Goal: Information Seeking & Learning: Learn about a topic

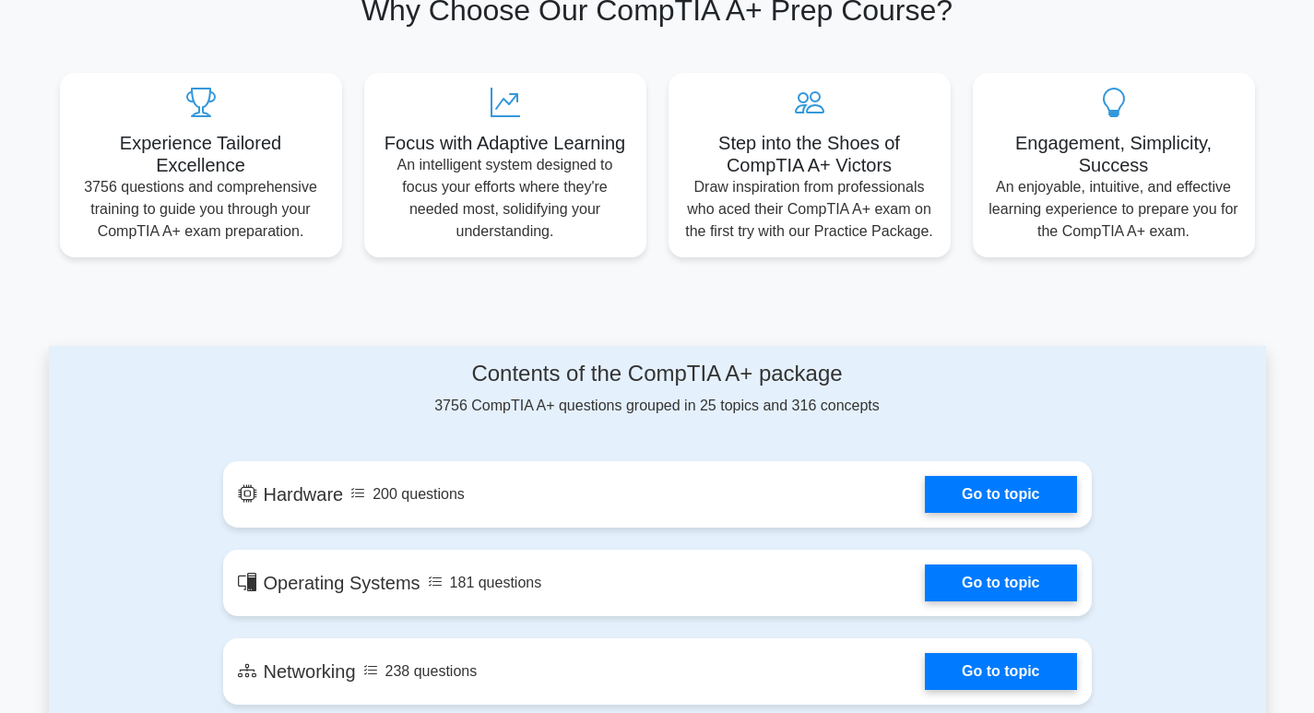
scroll to position [648, 0]
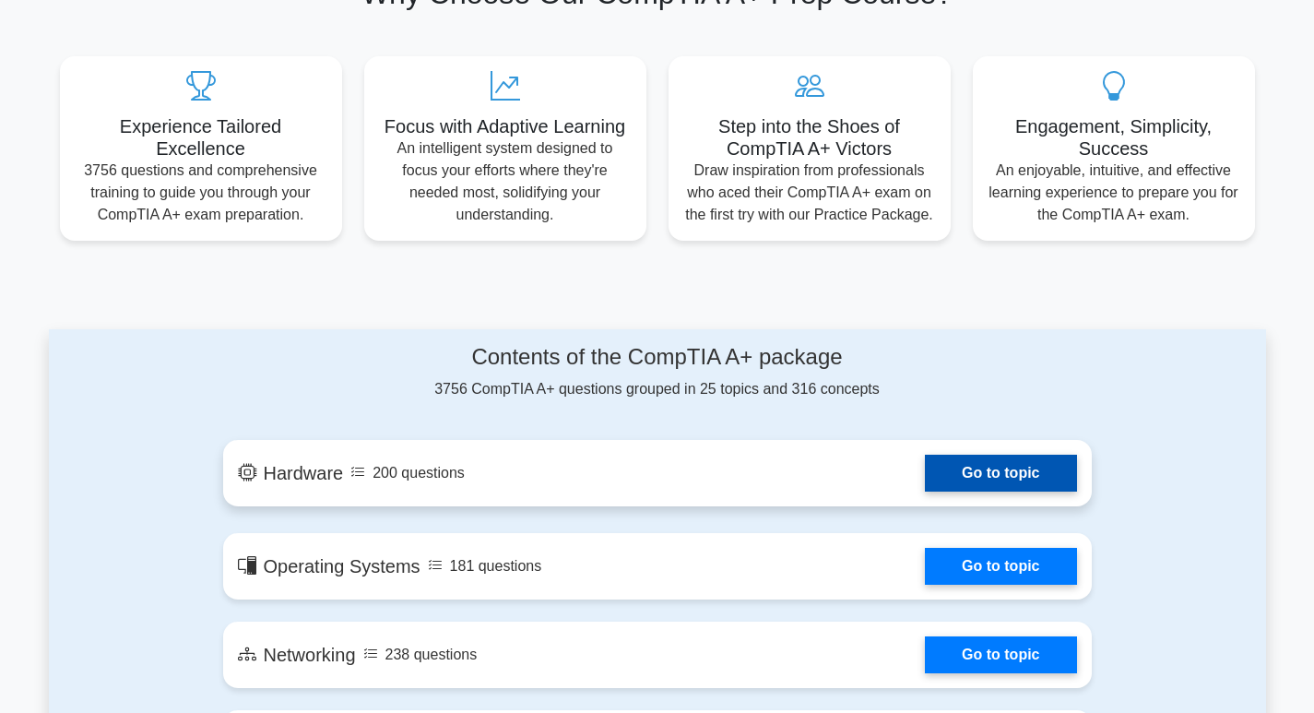
click at [1020, 478] on link "Go to topic" at bounding box center [1000, 473] width 151 height 37
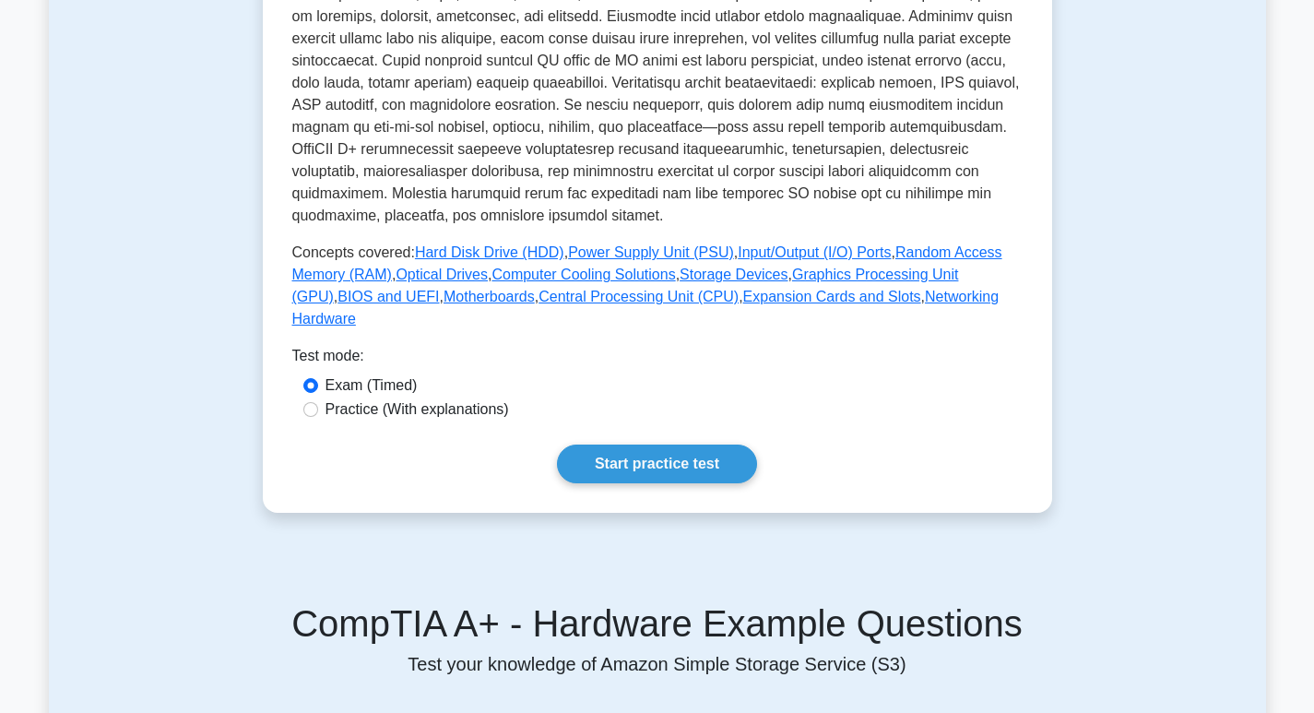
scroll to position [1097, 0]
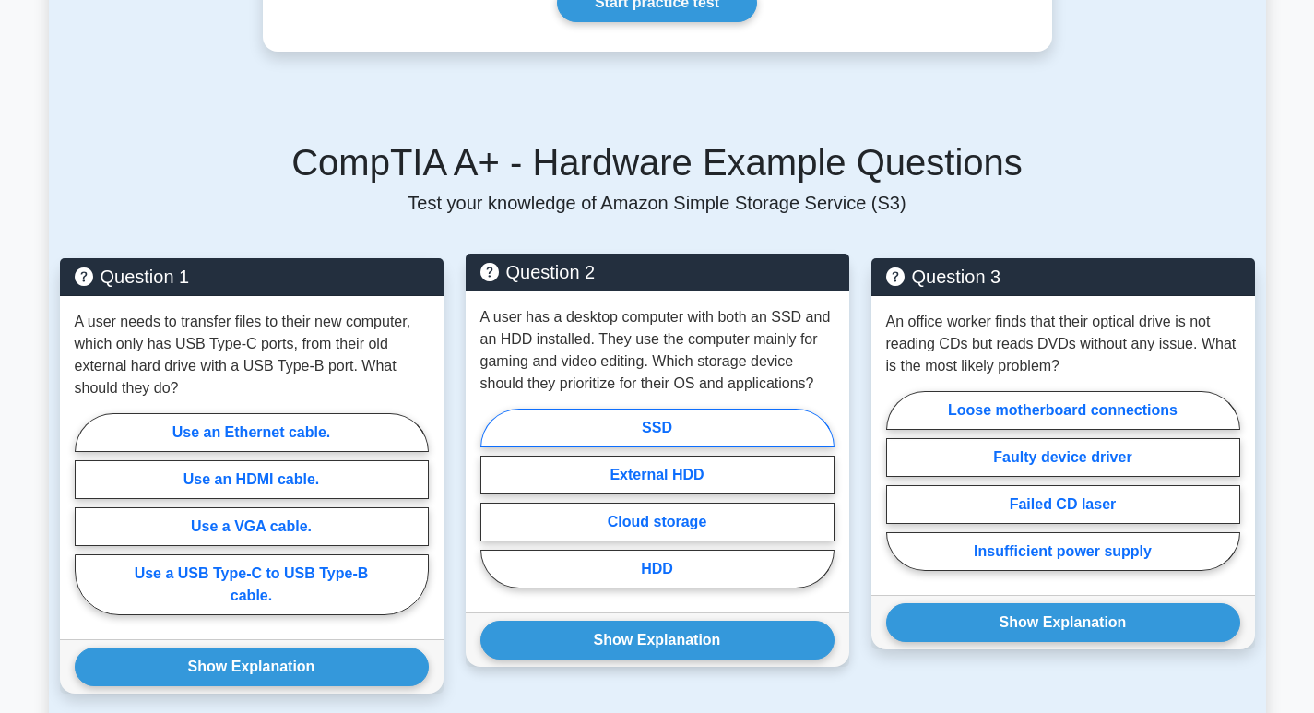
click at [649, 413] on label "SSD" at bounding box center [657, 427] width 354 height 39
click at [492, 498] on input "SSD" at bounding box center [486, 504] width 12 height 12
radio input "true"
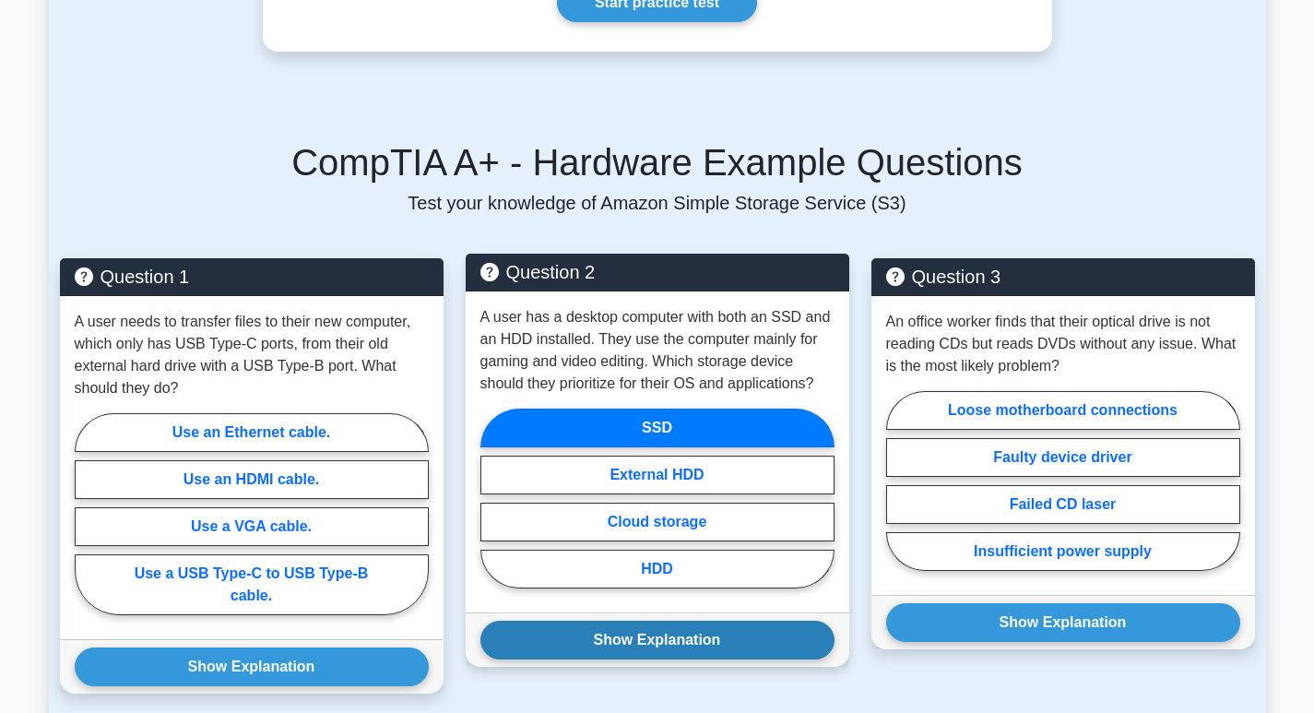
click at [627, 621] on button "Show Explanation" at bounding box center [657, 640] width 354 height 39
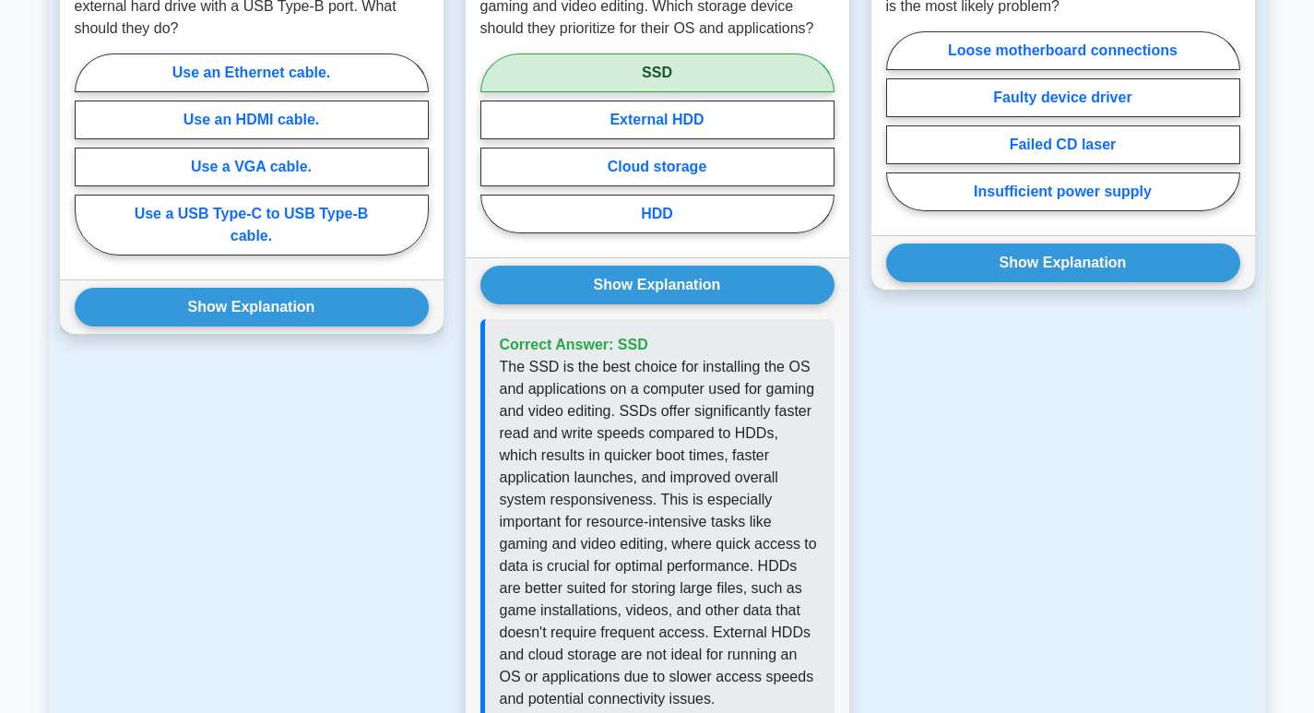
scroll to position [1461, 0]
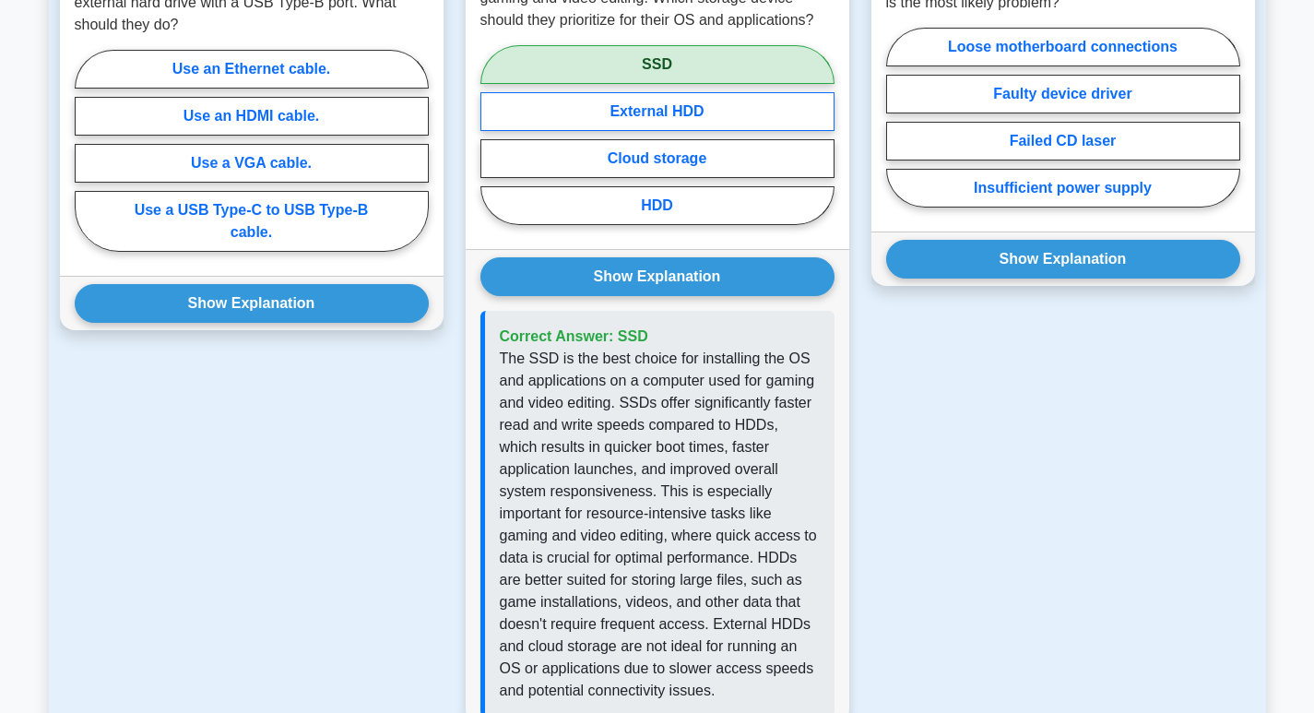
click at [694, 92] on label "External HDD" at bounding box center [657, 111] width 354 height 39
click at [492, 135] on input "External HDD" at bounding box center [486, 141] width 12 height 12
radio input "true"
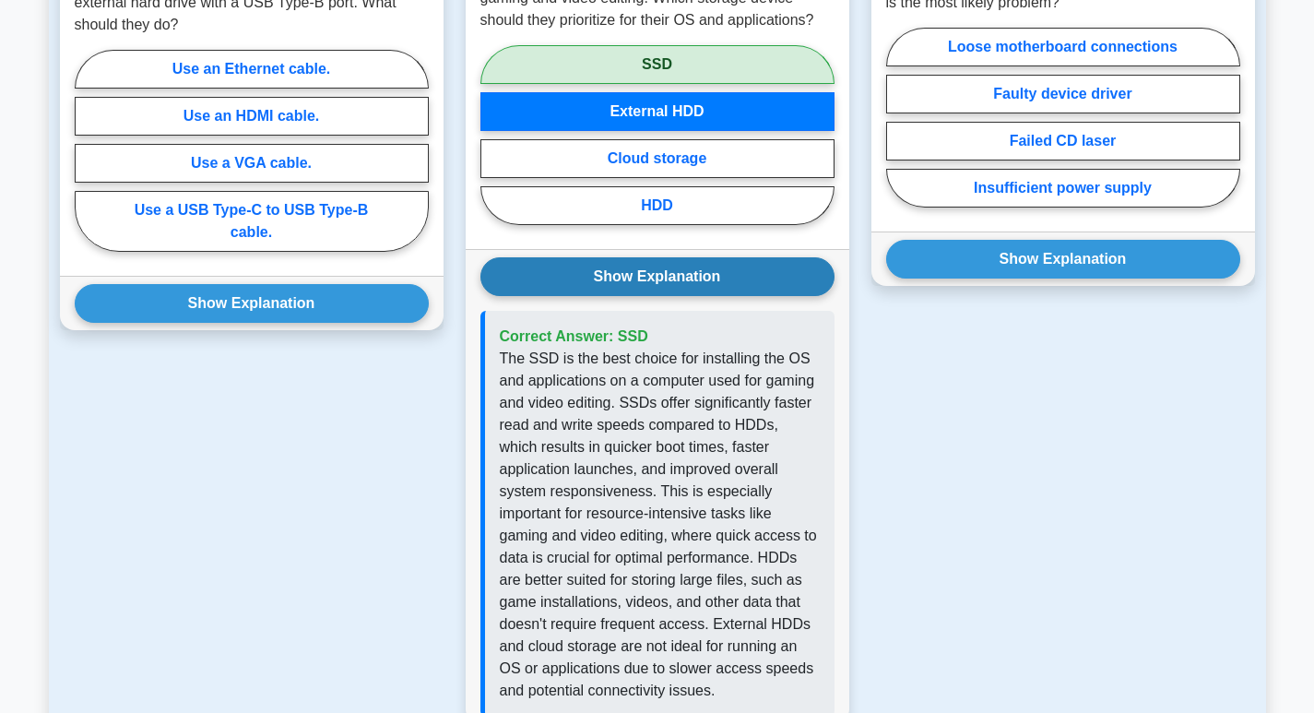
click at [646, 257] on button "Show Explanation" at bounding box center [657, 276] width 354 height 39
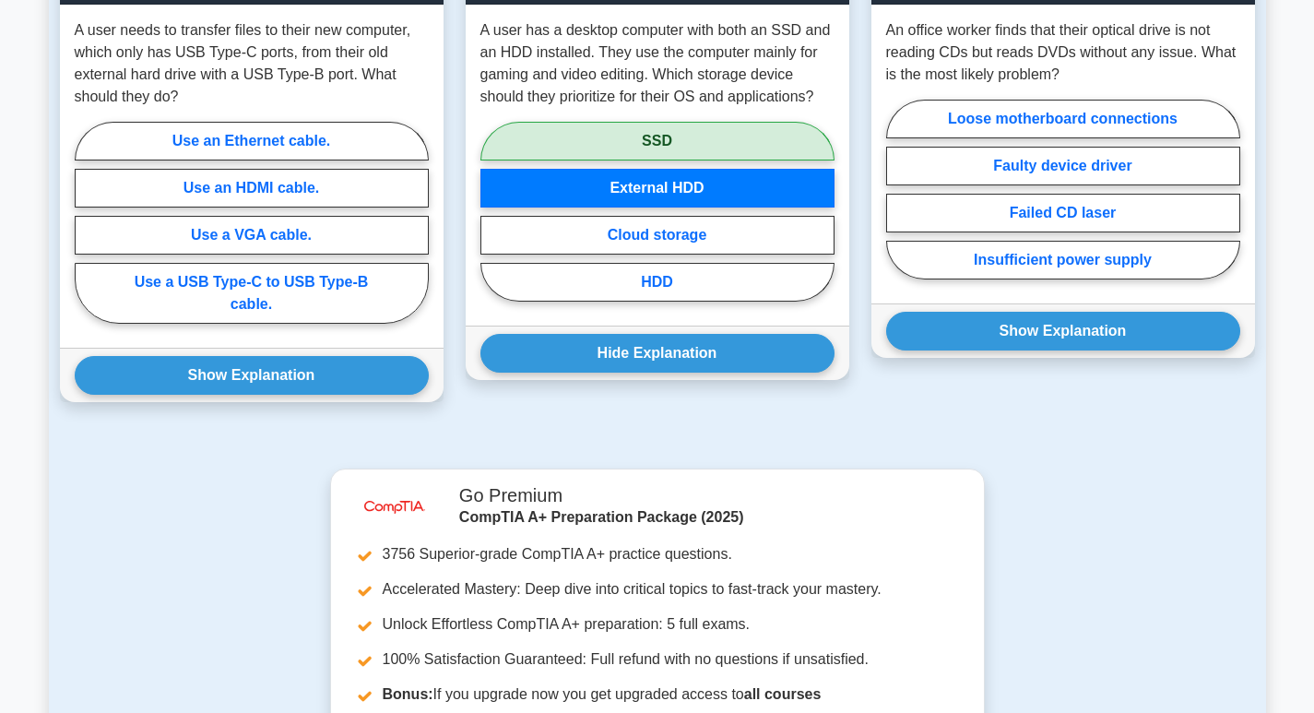
scroll to position [1411, 0]
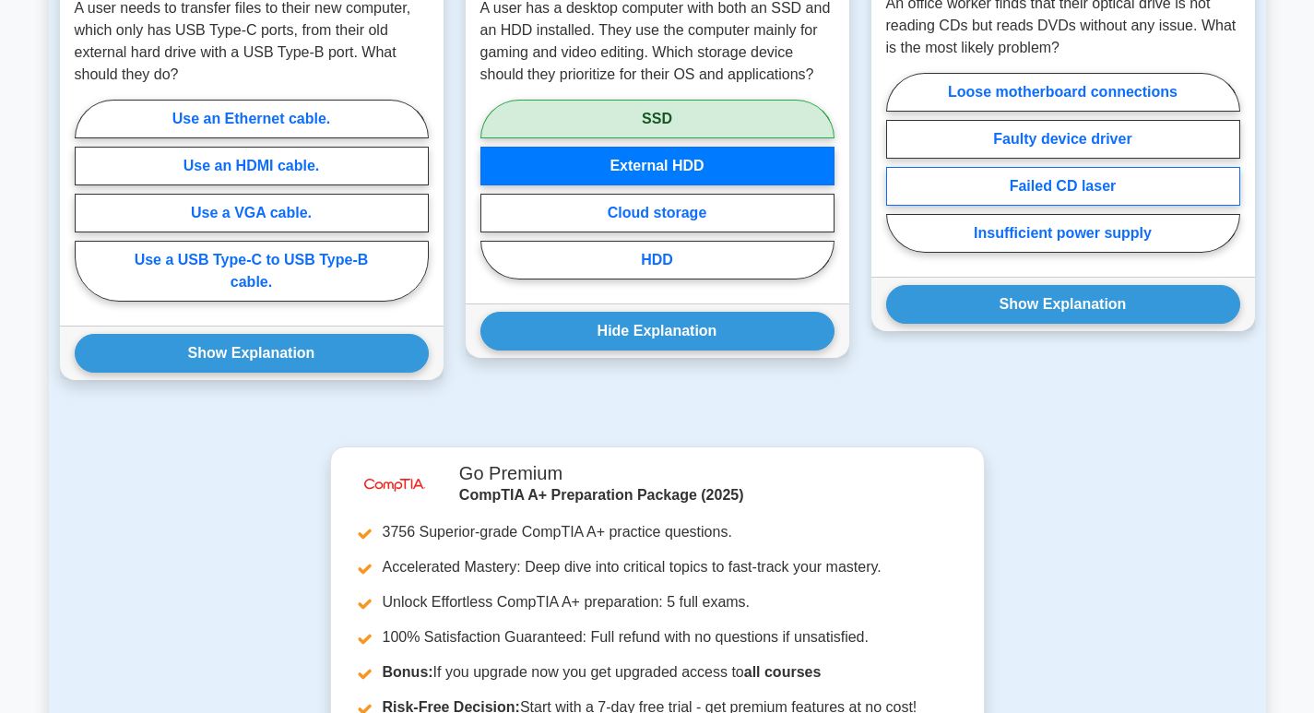
click at [1035, 170] on label "Failed CD laser" at bounding box center [1063, 186] width 354 height 39
click at [898, 170] on input "Failed CD laser" at bounding box center [892, 168] width 12 height 12
radio input "true"
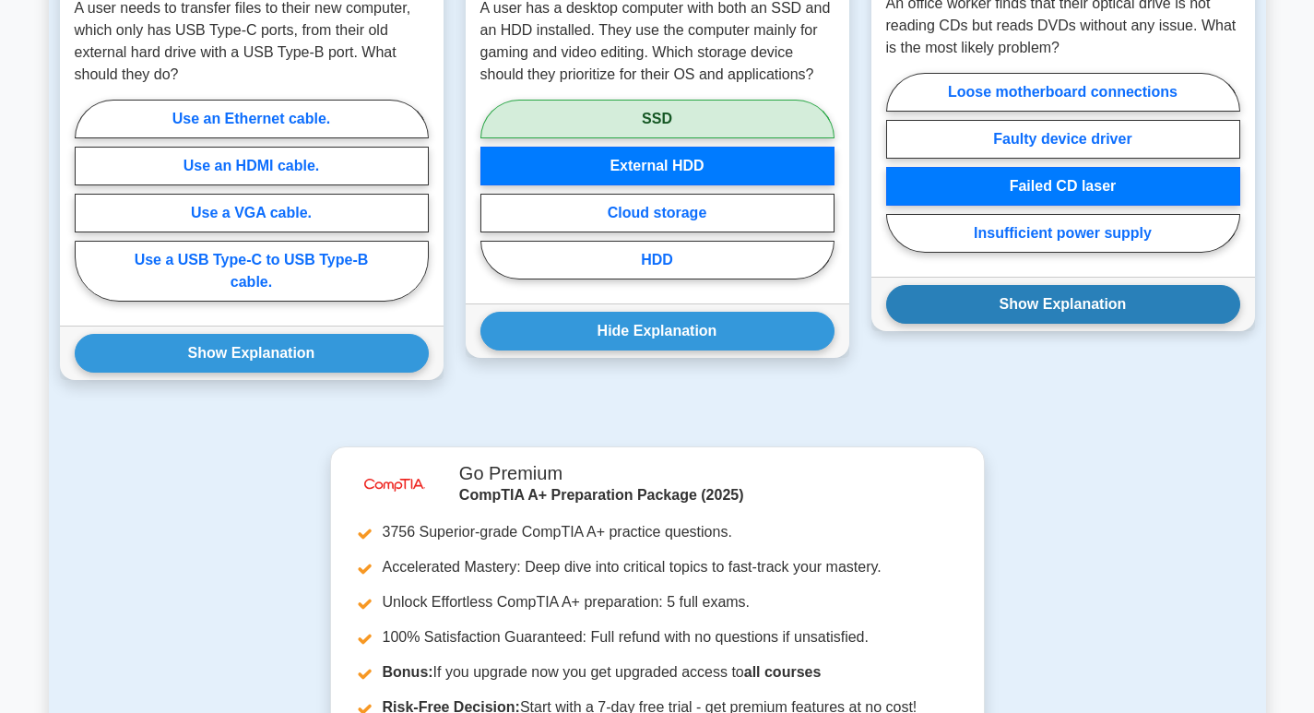
click at [1078, 287] on button "Show Explanation" at bounding box center [1063, 304] width 354 height 39
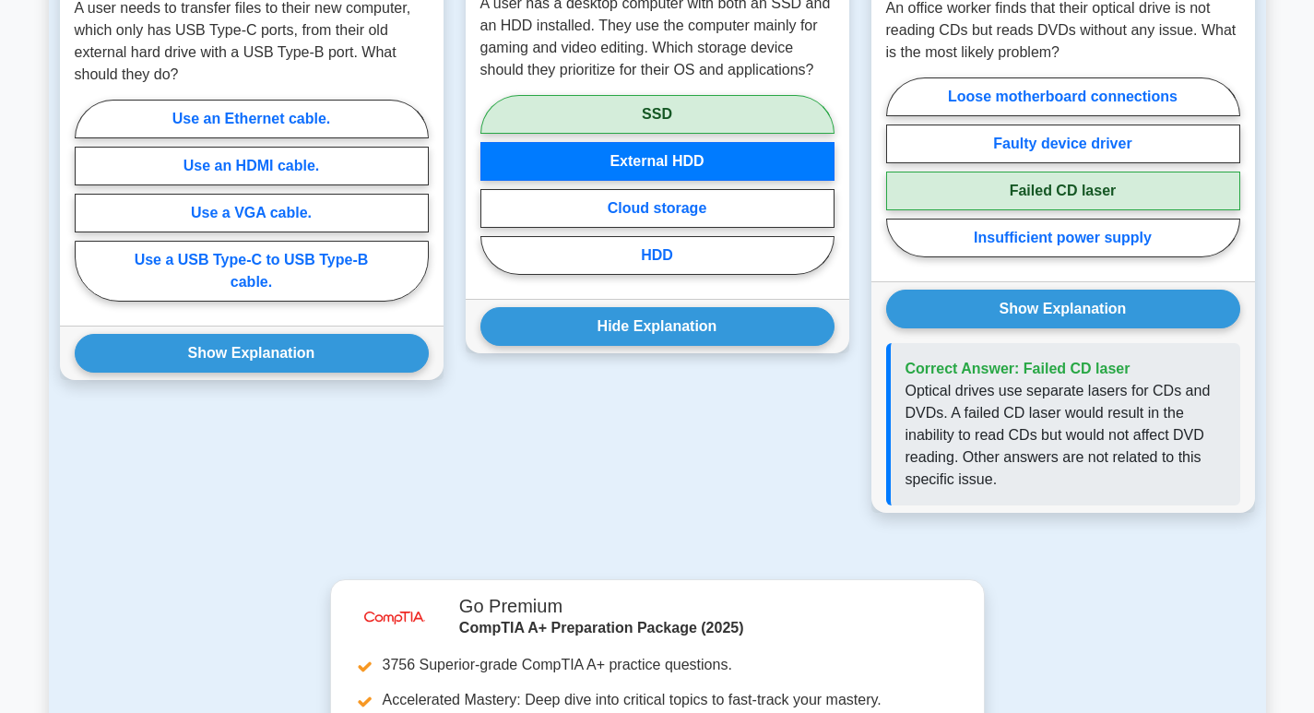
click at [640, 156] on label "External HDD" at bounding box center [657, 161] width 354 height 39
click at [492, 184] on input "External HDD" at bounding box center [486, 190] width 12 height 12
click at [647, 142] on label "External HDD" at bounding box center [657, 161] width 354 height 39
click at [492, 184] on input "External HDD" at bounding box center [486, 190] width 12 height 12
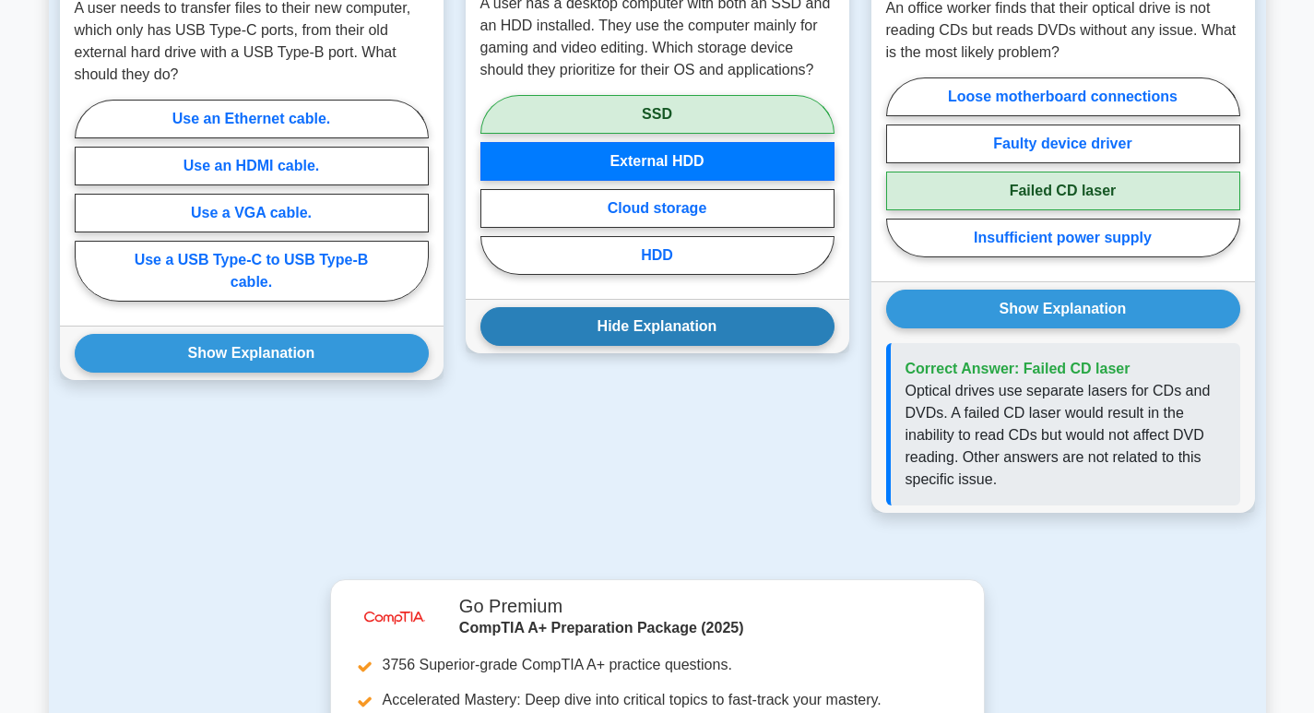
click at [703, 310] on button "Hide Explanation" at bounding box center [657, 326] width 354 height 39
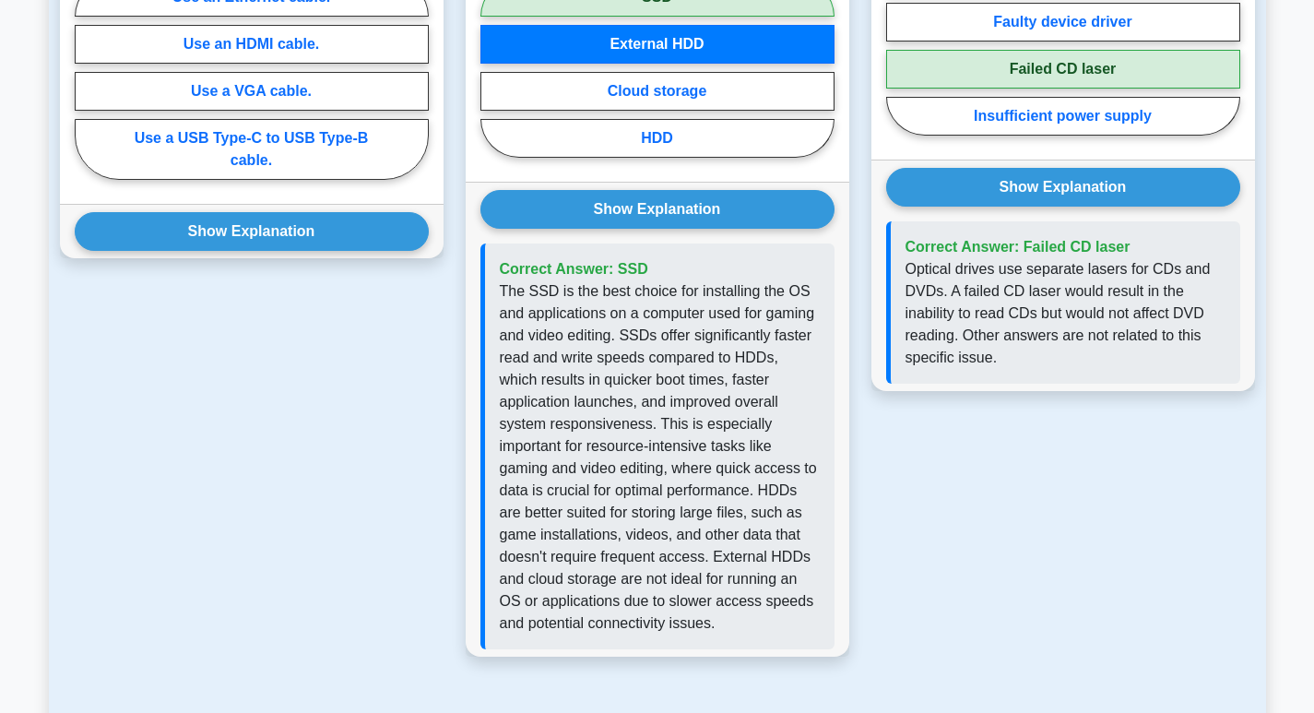
scroll to position [1541, 0]
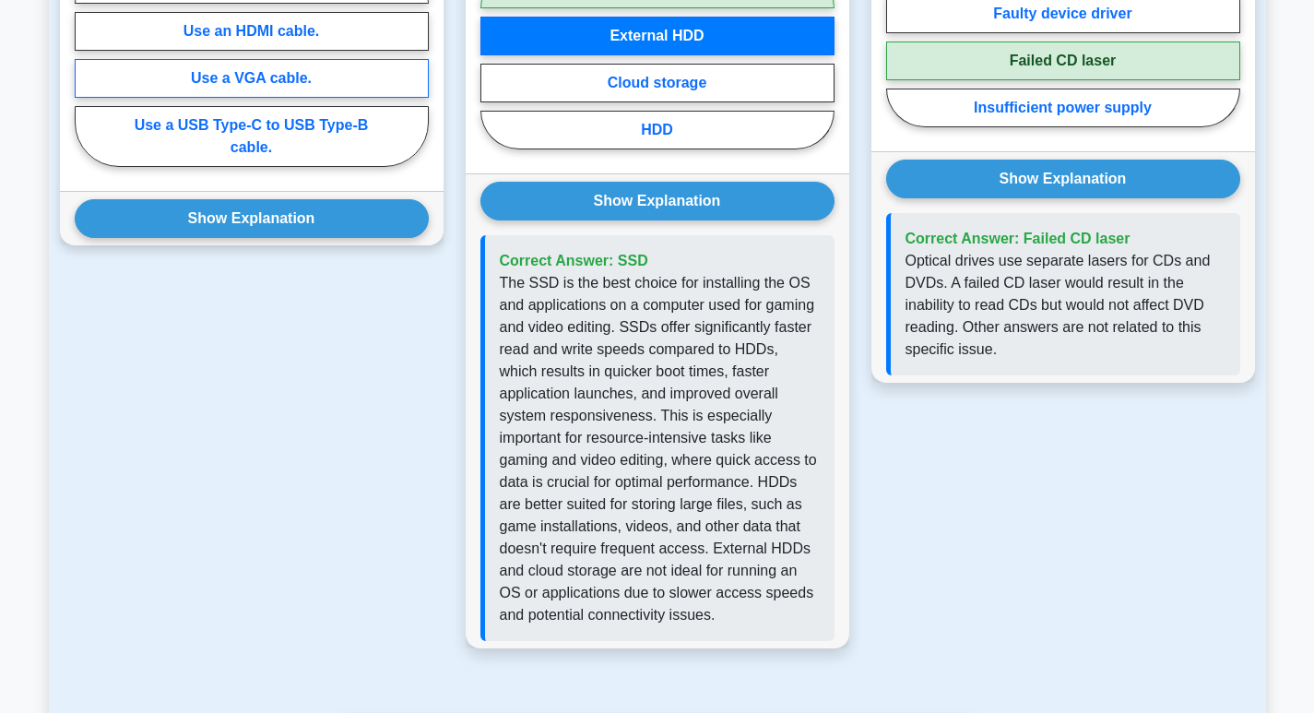
click at [257, 59] on label "Use a VGA cable." at bounding box center [252, 78] width 354 height 39
click at [87, 65] on input "Use a VGA cable." at bounding box center [81, 71] width 12 height 12
radio input "true"
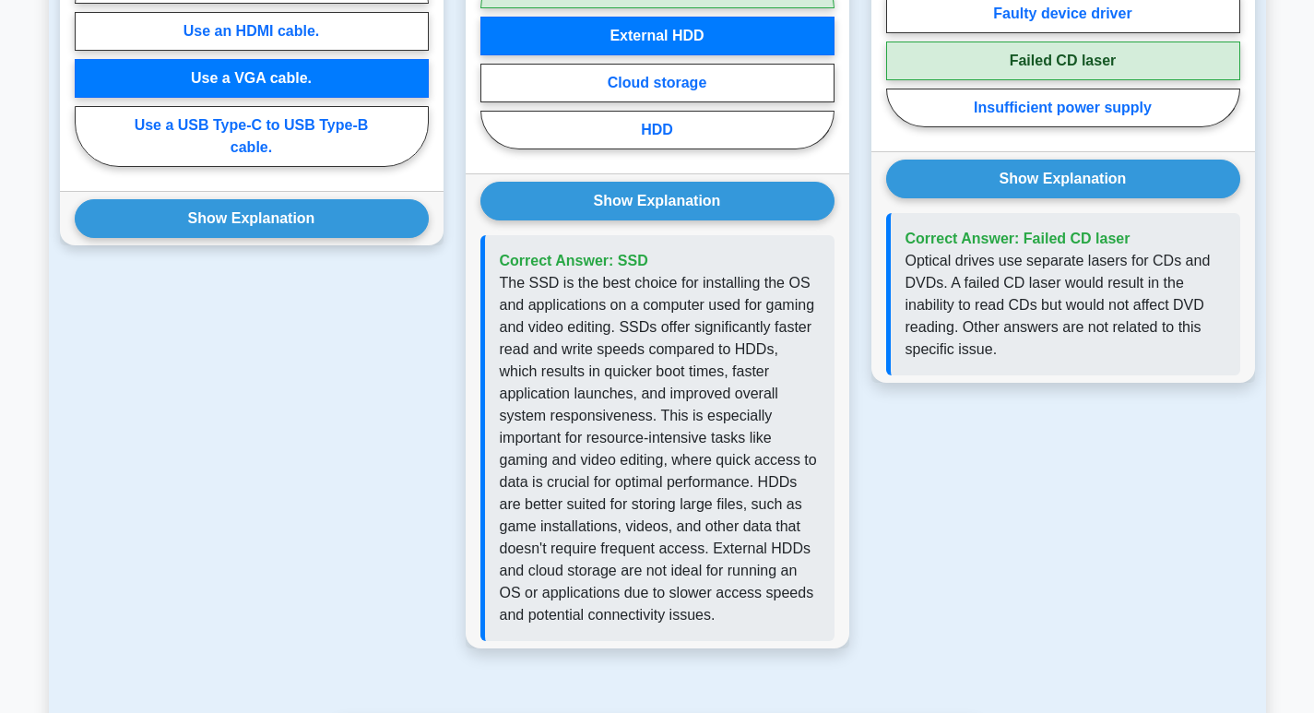
click at [253, 191] on div "Show Explanation Correct Answer: Use a USB Type-C to USB Type-B cable." at bounding box center [252, 218] width 384 height 54
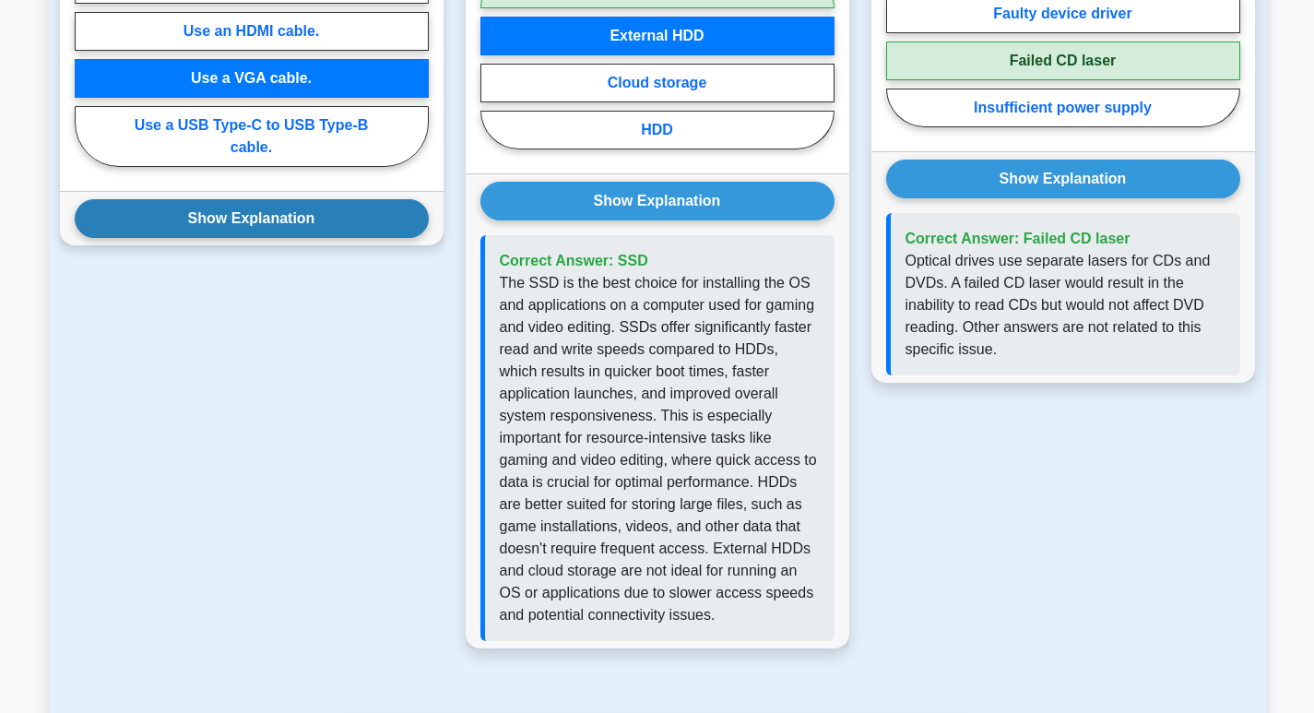
click at [251, 199] on button "Show Explanation" at bounding box center [252, 218] width 354 height 39
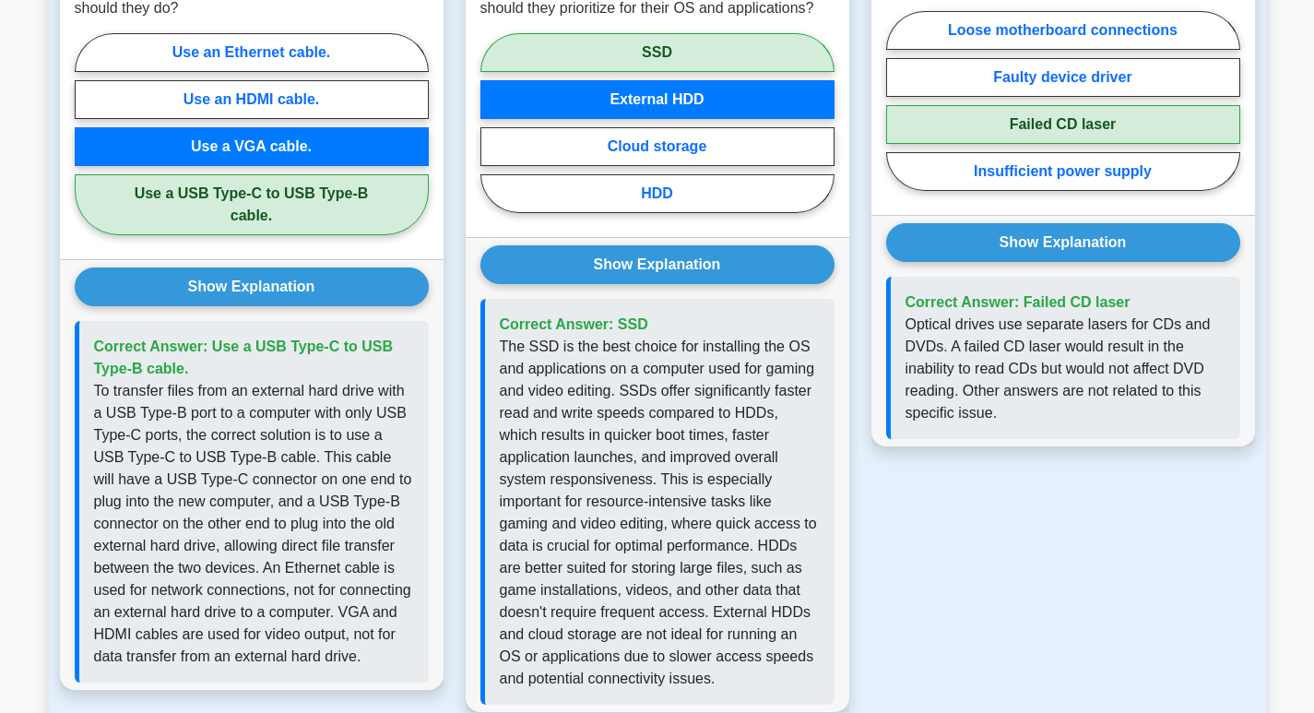
scroll to position [1016, 0]
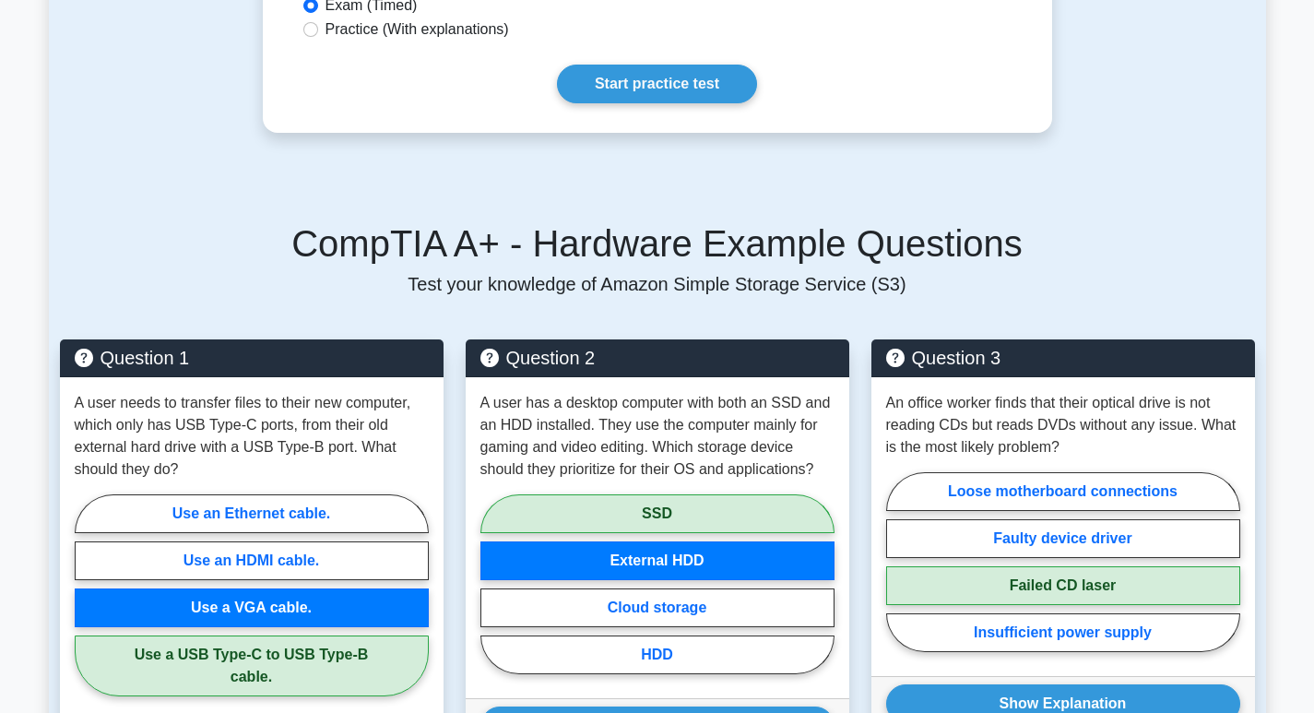
click at [1290, 485] on main "Back to CompTIA A+ (CompTIA A+) Test Flashcards Hardware Physical components of…" at bounding box center [657, 474] width 1314 height 2862
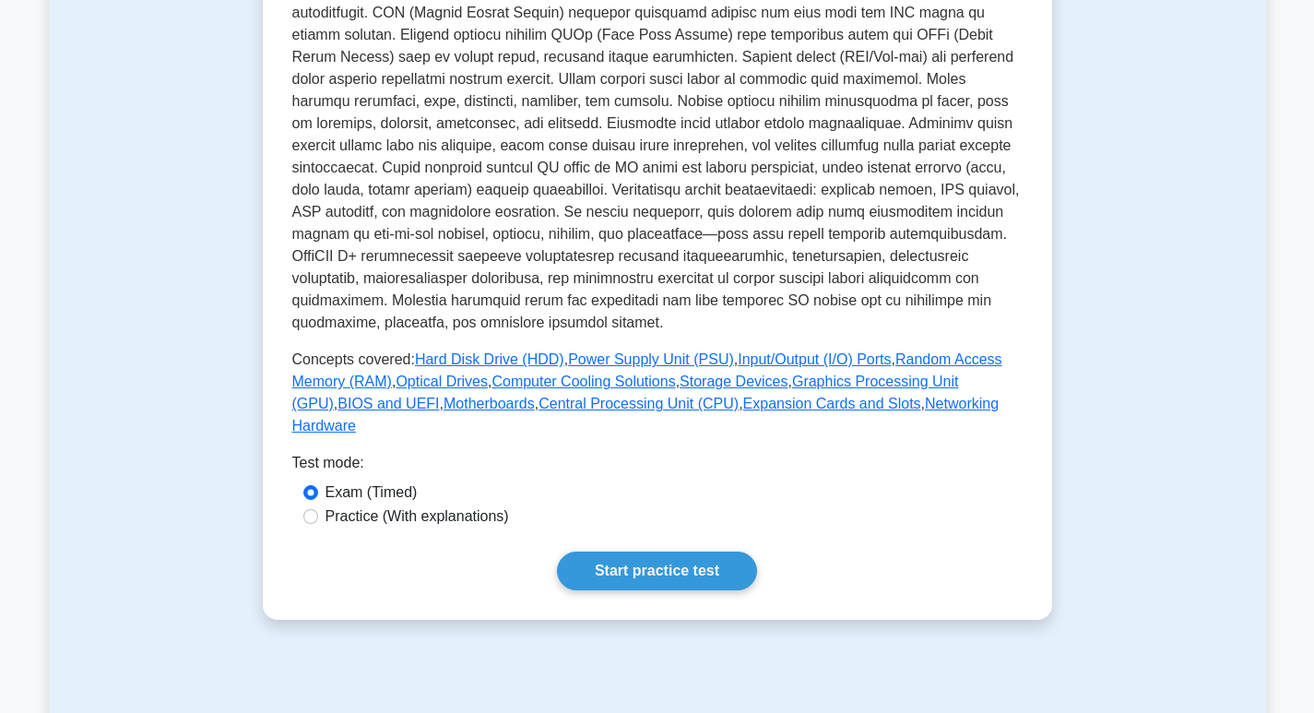
scroll to position [526, 0]
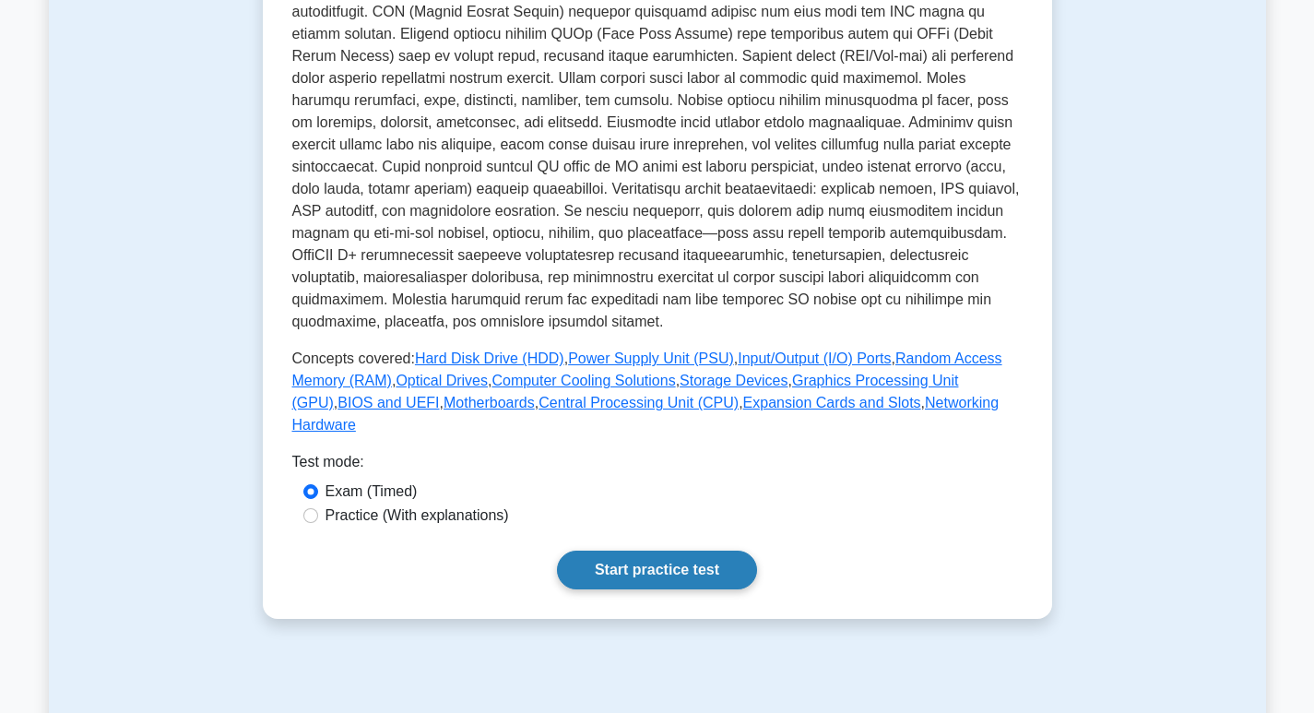
click at [623, 562] on link "Start practice test" at bounding box center [657, 569] width 200 height 39
click at [672, 550] on link "Start practice test" at bounding box center [657, 569] width 200 height 39
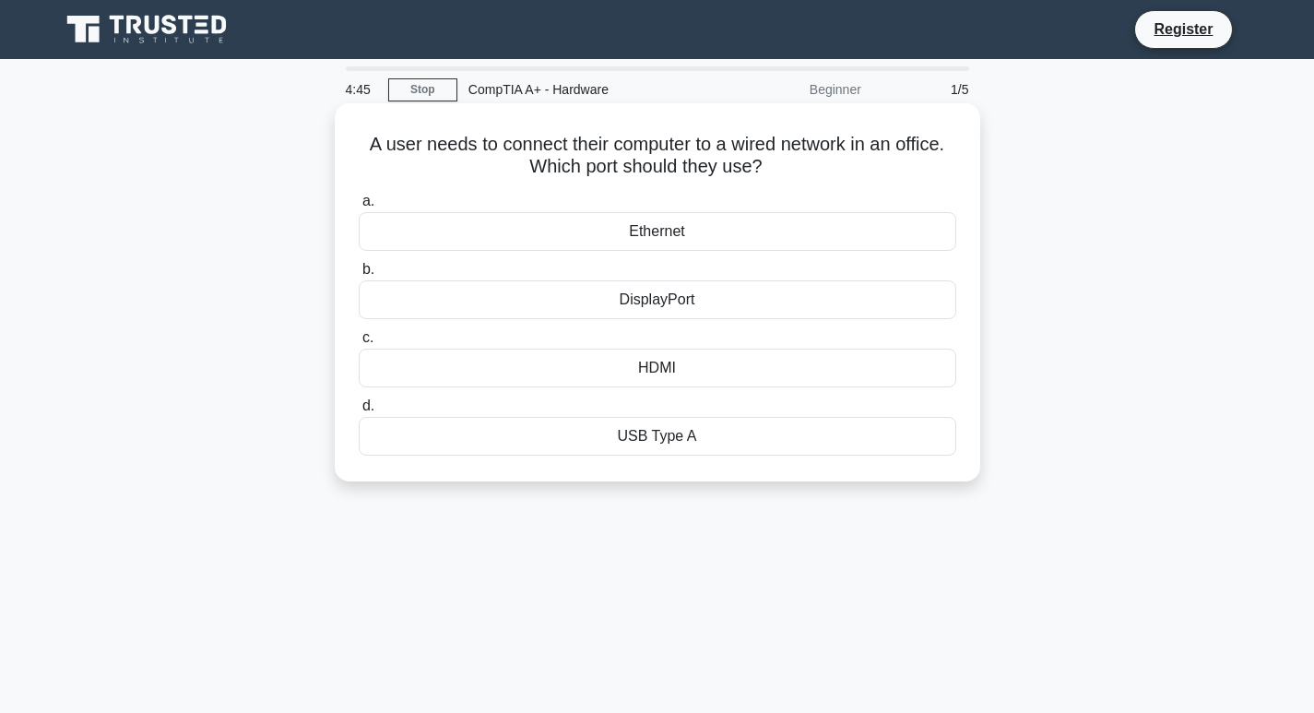
click at [763, 236] on div "Ethernet" at bounding box center [658, 231] width 598 height 39
click at [359, 207] on input "a. Ethernet" at bounding box center [359, 201] width 0 height 12
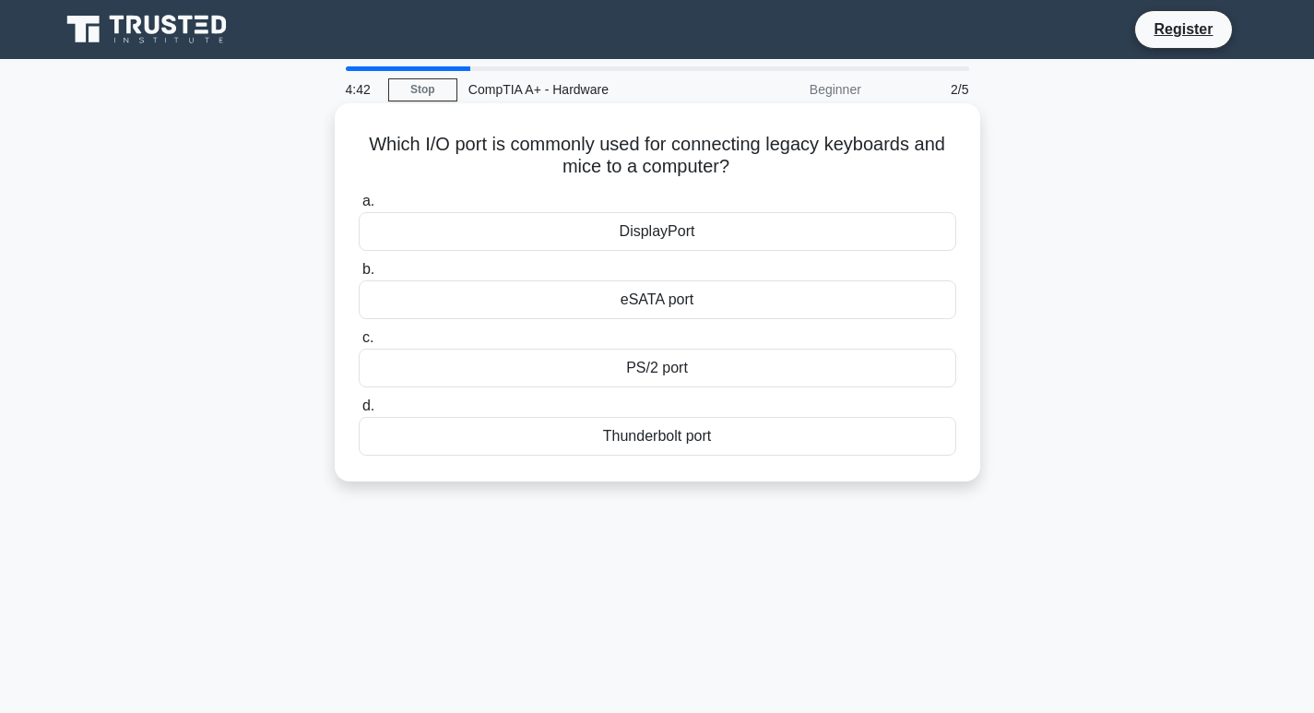
click at [709, 309] on div "eSATA port" at bounding box center [658, 299] width 598 height 39
click at [359, 276] on input "b. eSATA port" at bounding box center [359, 270] width 0 height 12
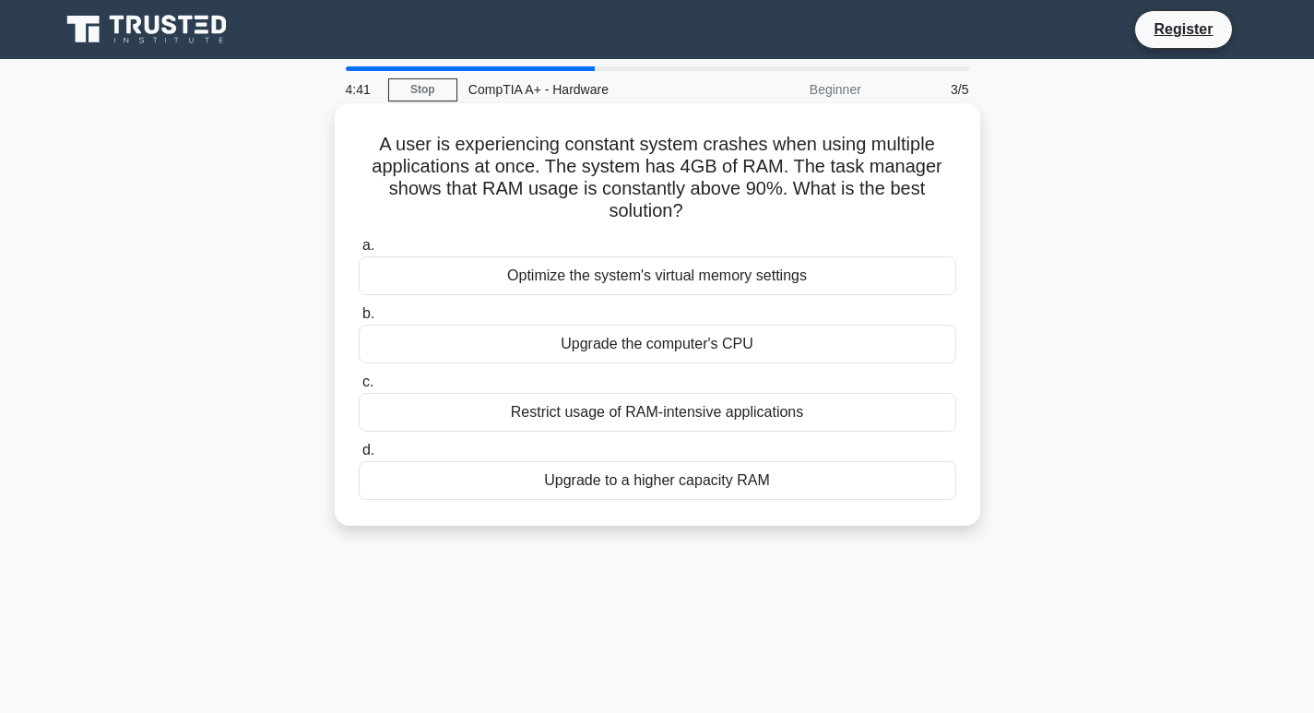
click at [692, 337] on div "Upgrade the computer's CPU" at bounding box center [658, 344] width 598 height 39
click at [359, 320] on input "b. Upgrade the computer's CPU" at bounding box center [359, 314] width 0 height 12
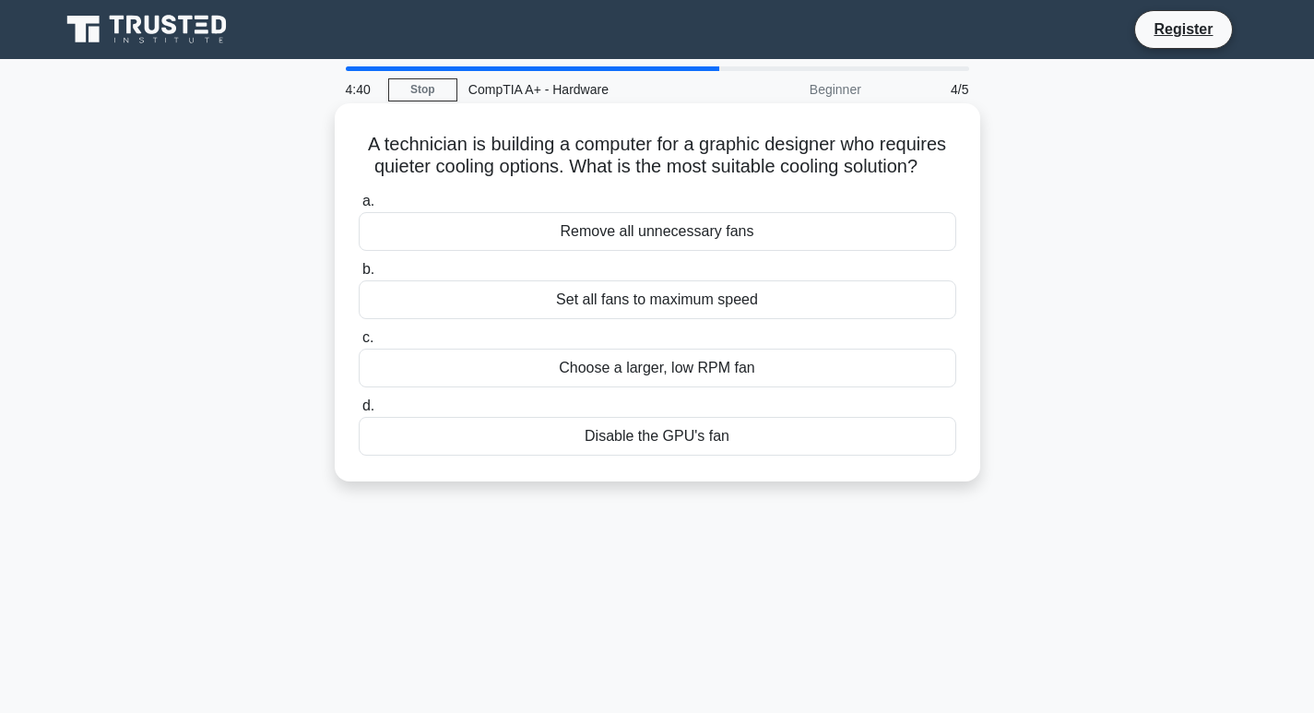
click at [699, 374] on div "Choose a larger, low RPM fan" at bounding box center [658, 368] width 598 height 39
click at [359, 344] on input "c. Choose a larger, low RPM fan" at bounding box center [359, 338] width 0 height 12
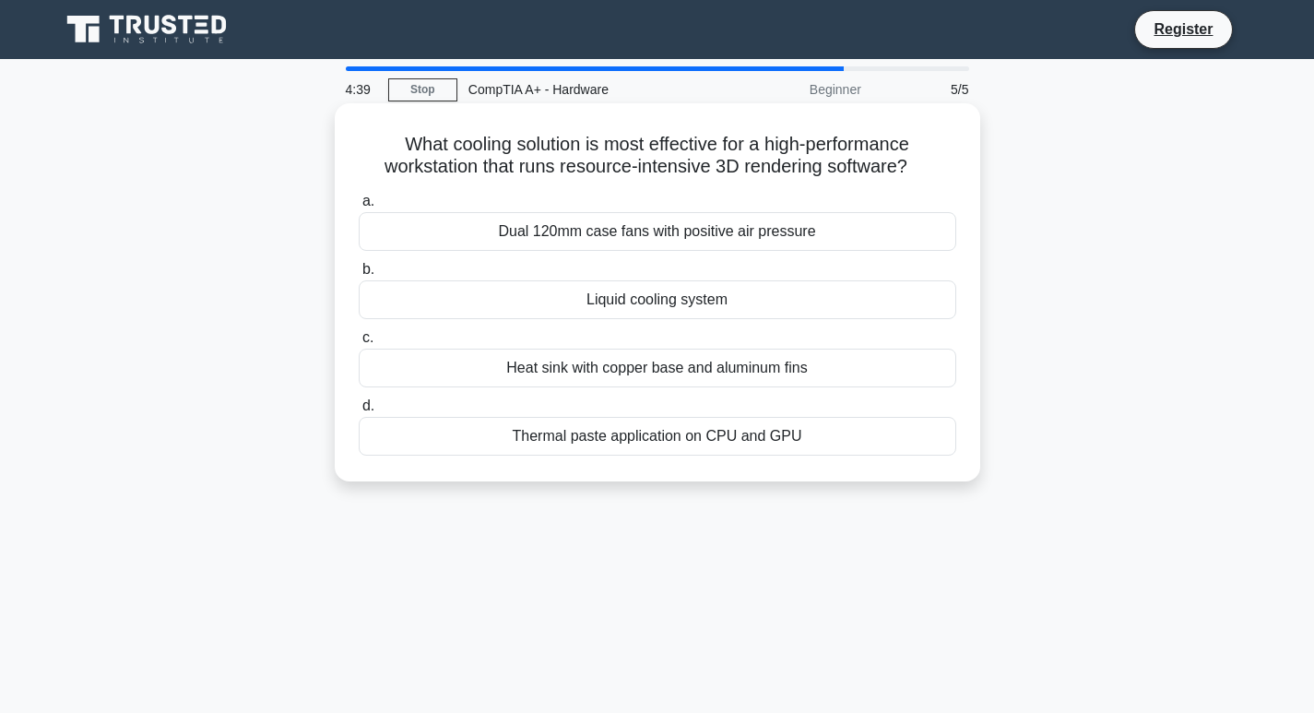
click at [698, 373] on div "Heat sink with copper base and aluminum fins" at bounding box center [658, 368] width 598 height 39
click at [359, 344] on input "c. Heat sink with copper base and aluminum fins" at bounding box center [359, 338] width 0 height 12
